Goal: Information Seeking & Learning: Compare options

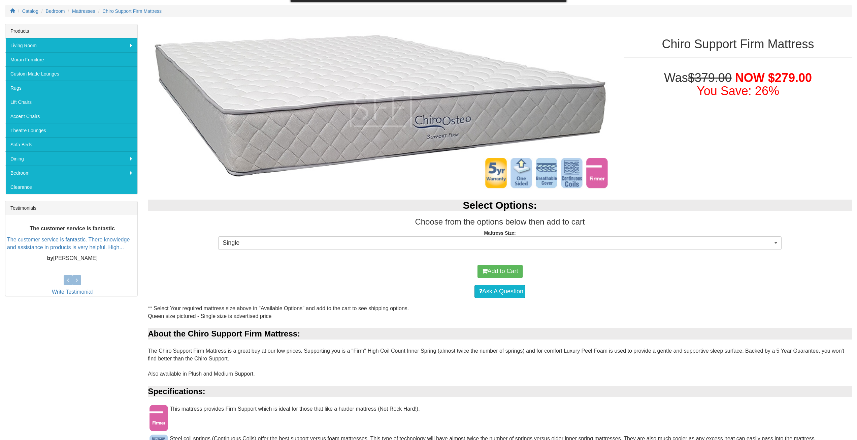
scroll to position [101, 0]
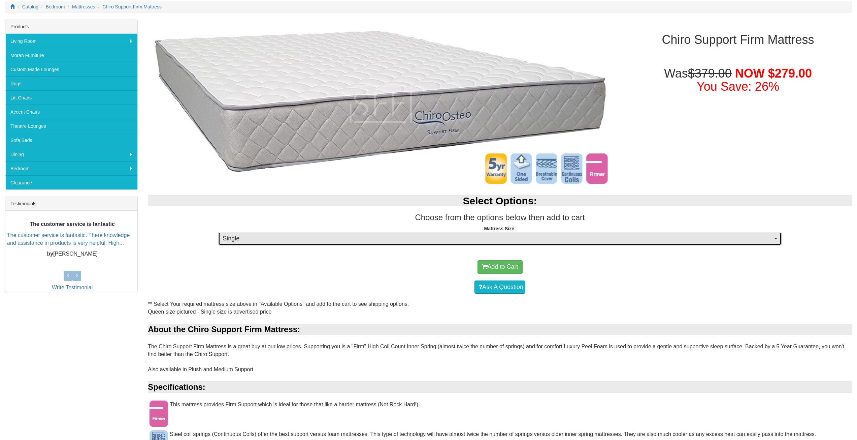
click at [291, 240] on span "Single" at bounding box center [498, 238] width 550 height 9
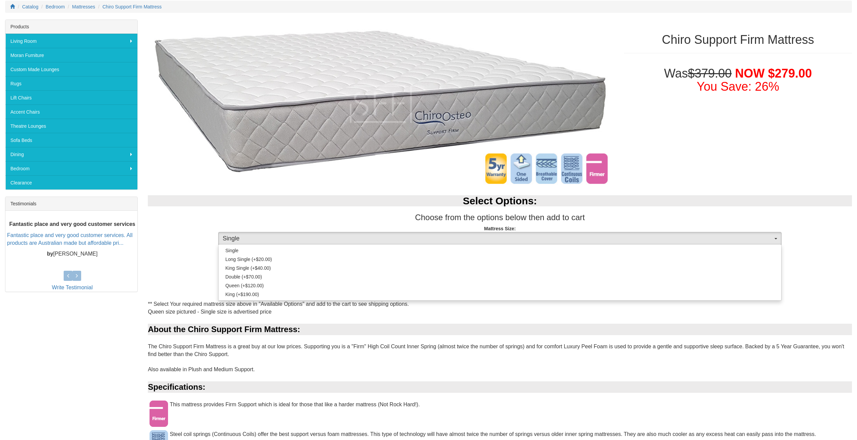
click at [172, 335] on div "About the Chiro Support Firm Mattress:" at bounding box center [500, 328] width 704 height 11
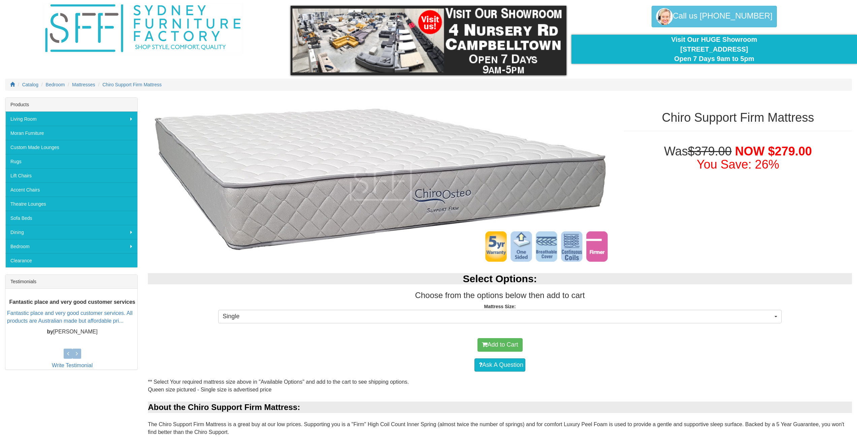
scroll to position [0, 0]
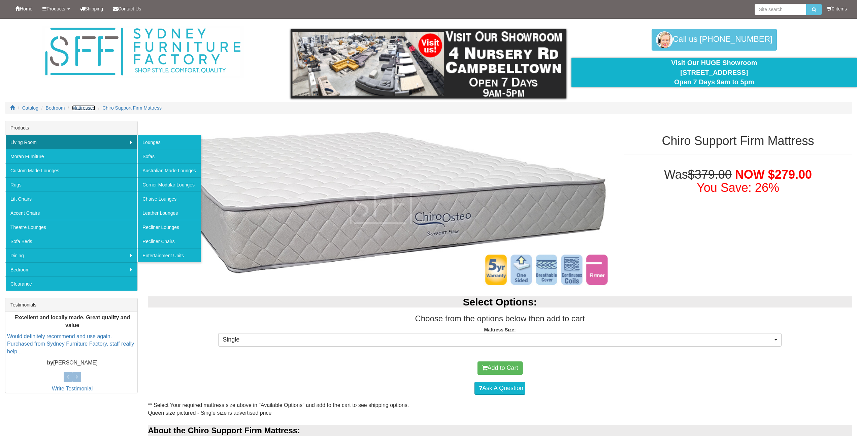
click at [80, 108] on span "Mattresses" at bounding box center [83, 107] width 23 height 5
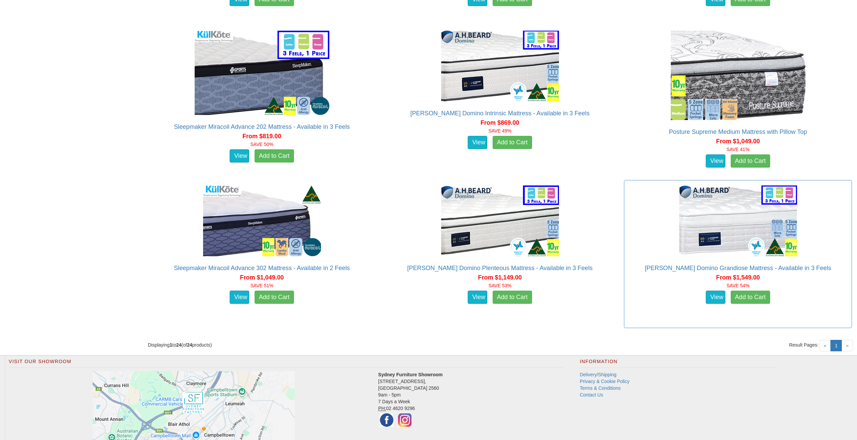
scroll to position [1280, 0]
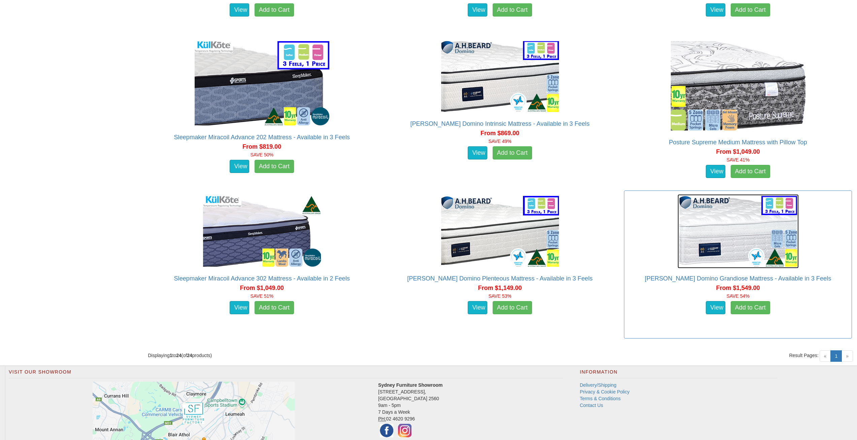
click at [736, 233] on img at bounding box center [738, 231] width 121 height 74
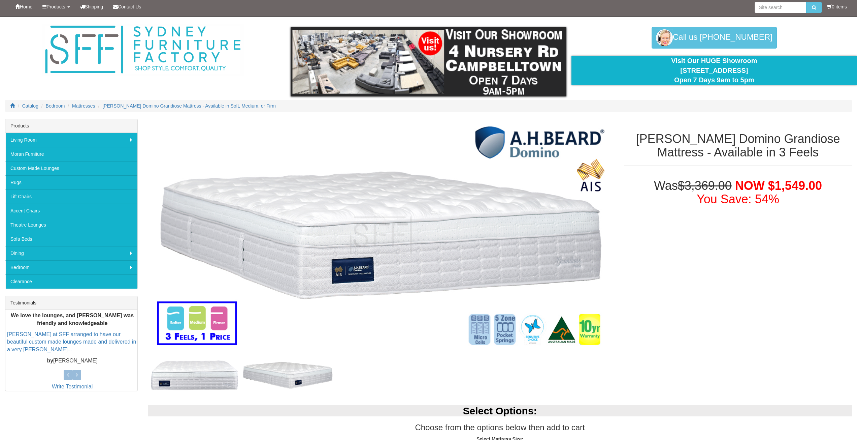
scroll to position [135, 0]
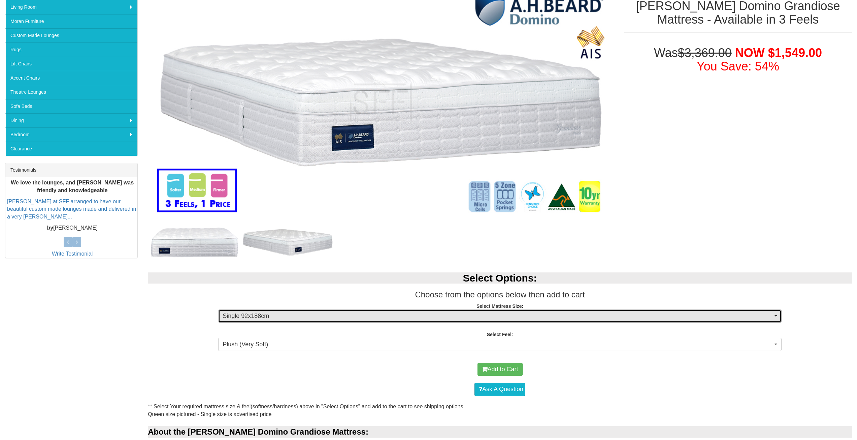
click at [309, 315] on span "Single 92x188cm" at bounding box center [498, 316] width 550 height 9
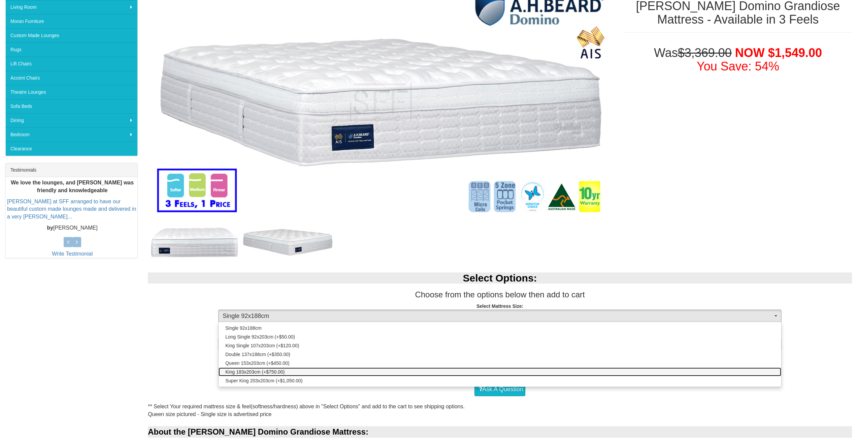
click at [259, 371] on span "King 183x203cm (+$750.00)" at bounding box center [254, 371] width 59 height 7
select select "1877"
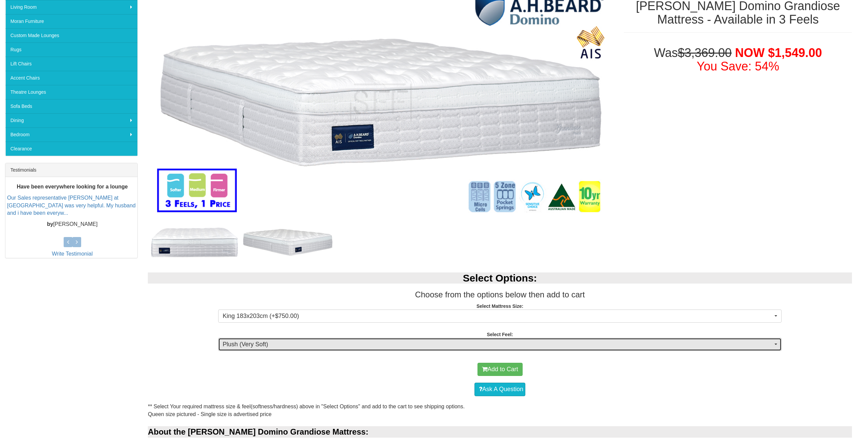
click at [277, 338] on button "Plush (Very Soft)" at bounding box center [500, 344] width 564 height 13
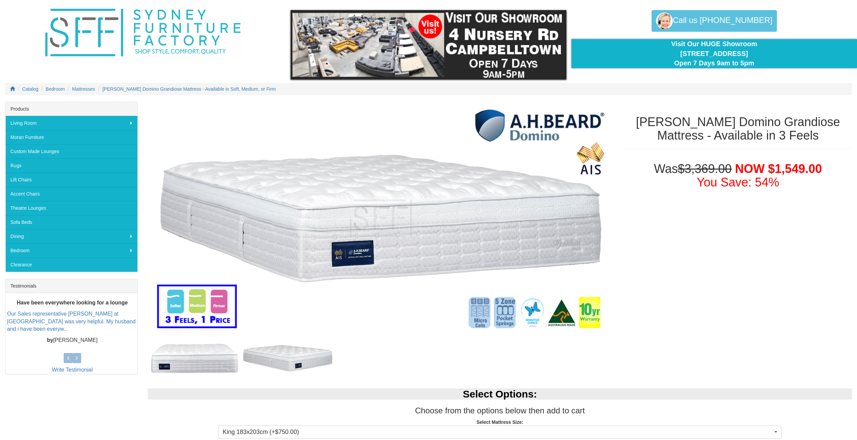
scroll to position [0, 0]
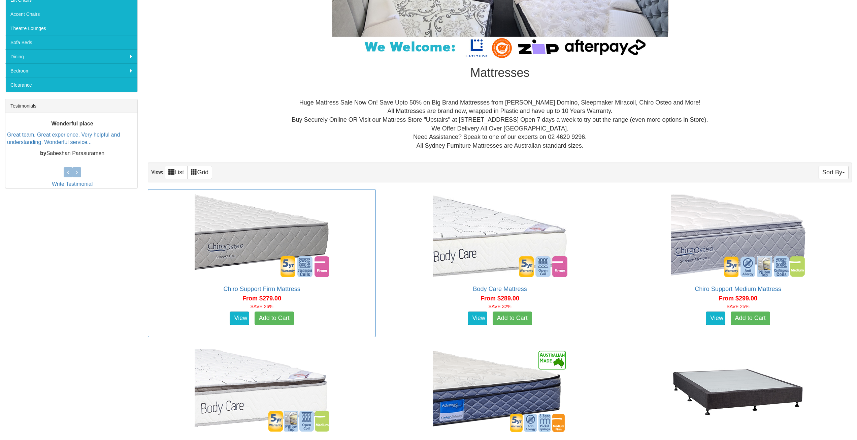
scroll to position [236, 0]
